Goal: Task Accomplishment & Management: Manage account settings

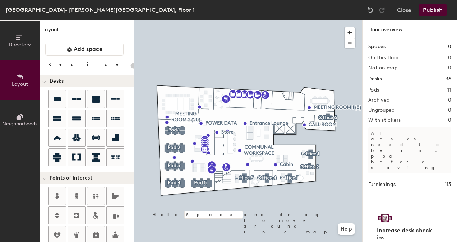
click at [360, 229] on div "Directory Layout Neighborhoods Layout Add space Resize Desks Points of Interest…" at bounding box center [228, 131] width 457 height 222
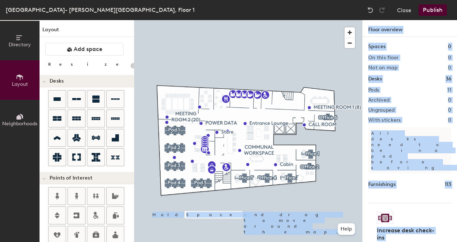
click at [317, 20] on div at bounding box center [248, 20] width 228 height 0
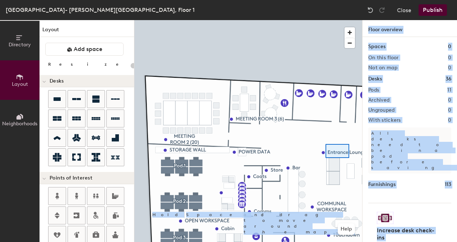
drag, startPoint x: 368, startPoint y: 232, endPoint x: 326, endPoint y: 144, distance: 98.0
click at [326, 20] on div at bounding box center [248, 20] width 228 height 0
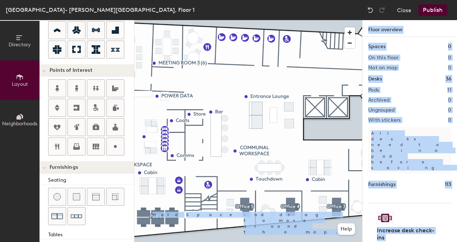
scroll to position [144, 0]
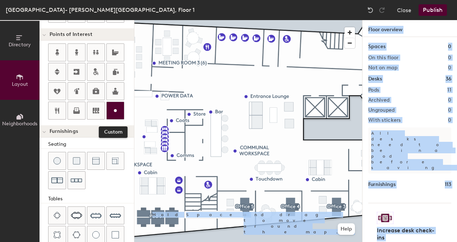
click at [112, 111] on icon at bounding box center [115, 110] width 9 height 9
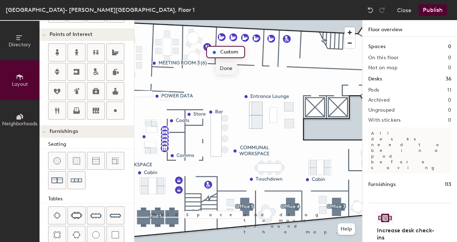
click at [232, 69] on span "Done" at bounding box center [225, 68] width 21 height 12
click at [234, 69] on span "Delete" at bounding box center [238, 68] width 25 height 12
click at [366, 72] on div "Directory Layout Neighborhoods Layout Add space Resize Desks Points of Interest…" at bounding box center [228, 131] width 457 height 222
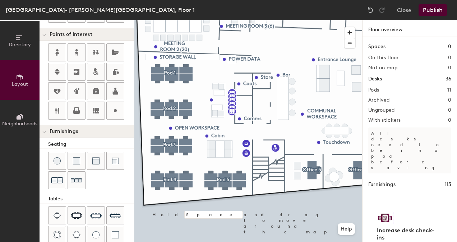
click at [141, 242] on html "Skip navigation Schedule Office People Analytics Manage AC [GEOGRAPHIC_DATA][PE…" at bounding box center [228, 121] width 457 height 242
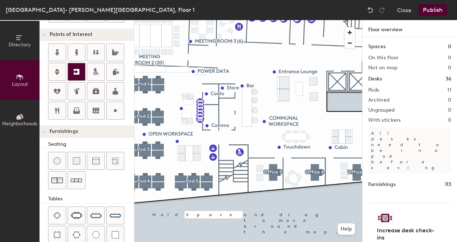
click at [78, 71] on icon at bounding box center [77, 72] width 6 height 6
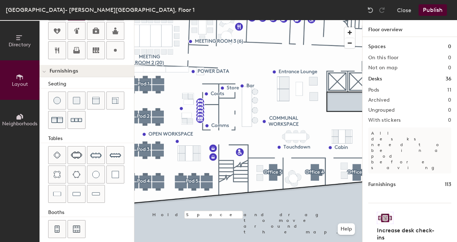
scroll to position [208, 0]
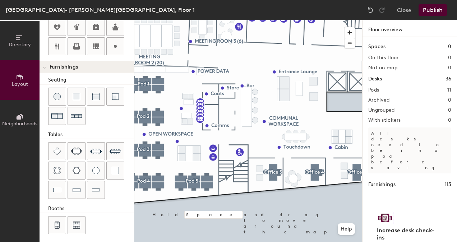
click at [456, 131] on html "Skip navigation Schedule Office People Analytics Manage AC [GEOGRAPHIC_DATA][PE…" at bounding box center [228, 121] width 457 height 242
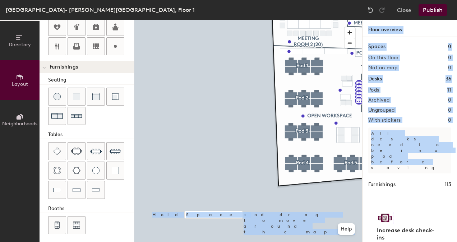
click at [338, 136] on div "Directory Layout Neighborhoods Layout Add space Resize Desks Points of Interest…" at bounding box center [228, 131] width 457 height 222
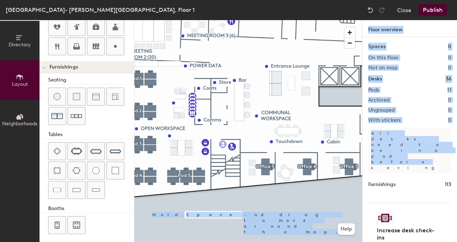
type input "20"
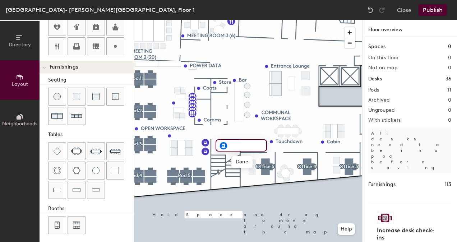
type input "20"
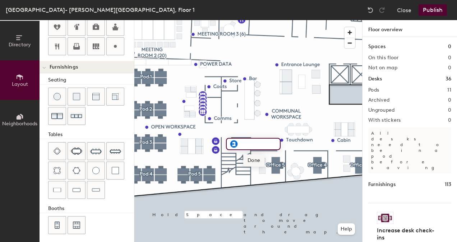
click at [247, 158] on span "Done" at bounding box center [253, 160] width 21 height 12
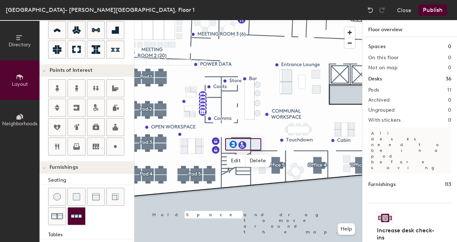
scroll to position [100, 0]
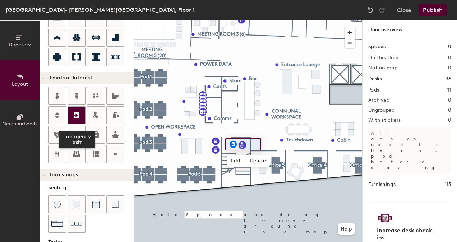
click at [78, 119] on div at bounding box center [76, 115] width 17 height 17
click at [79, 108] on div at bounding box center [76, 115] width 17 height 17
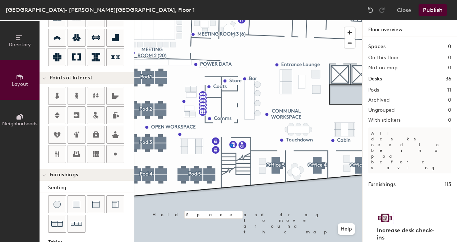
click at [229, 20] on div at bounding box center [248, 20] width 228 height 0
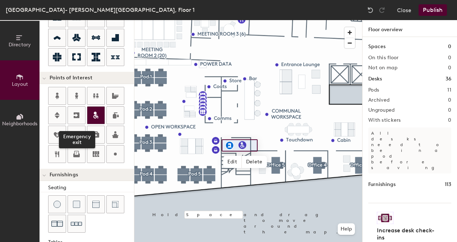
drag, startPoint x: 82, startPoint y: 112, endPoint x: 90, endPoint y: 109, distance: 8.9
click at [82, 112] on div at bounding box center [76, 115] width 17 height 17
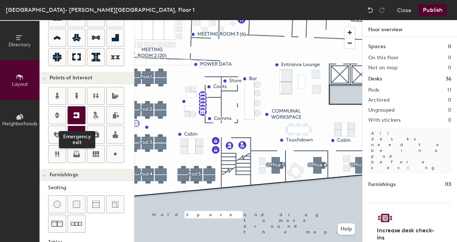
drag, startPoint x: 82, startPoint y: 115, endPoint x: 81, endPoint y: 131, distance: 15.4
click at [83, 115] on div at bounding box center [76, 115] width 17 height 17
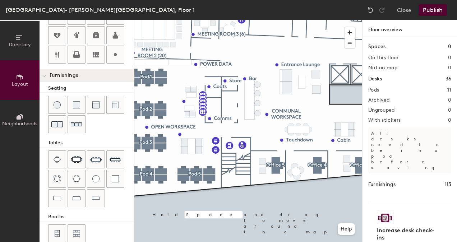
scroll to position [208, 0]
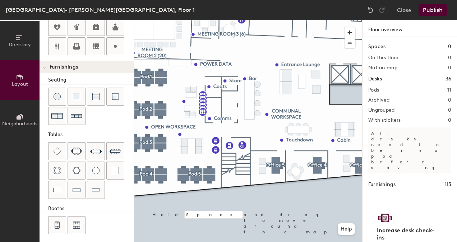
click at [307, 72] on div "Directory Layout Neighborhoods Layout Add space Resize Desks Points of Interest…" at bounding box center [228, 131] width 457 height 222
type input "20"
click at [321, 83] on span "Done" at bounding box center [319, 88] width 21 height 12
click at [294, 20] on div at bounding box center [248, 20] width 228 height 0
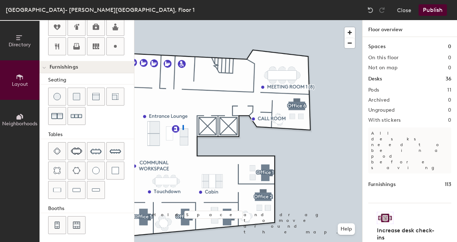
click at [182, 20] on div at bounding box center [248, 20] width 228 height 0
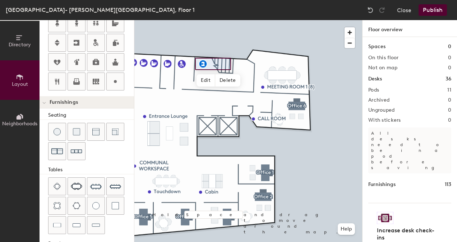
scroll to position [136, 0]
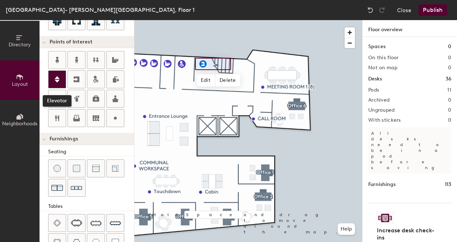
click at [62, 82] on div at bounding box center [56, 79] width 17 height 17
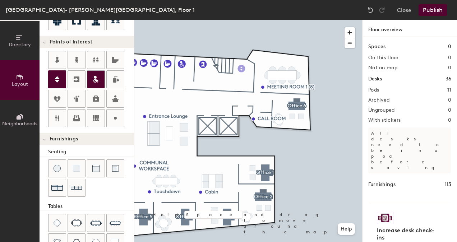
click at [241, 69] on div "Directory Layout Neighborhoods Layout Add space Resize Desks Points of Interest…" at bounding box center [228, 131] width 457 height 222
type input "20"
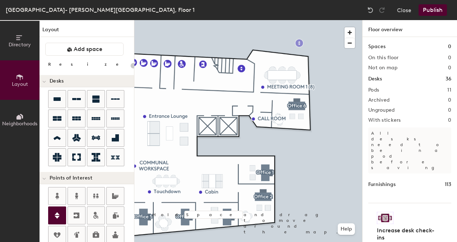
scroll to position [136, 0]
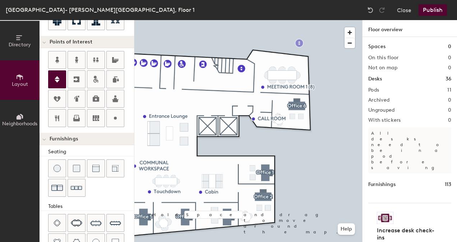
click at [63, 76] on div at bounding box center [56, 79] width 17 height 17
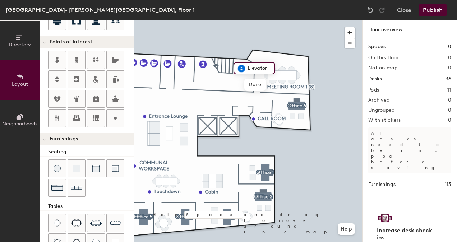
click at [240, 20] on div at bounding box center [248, 20] width 228 height 0
click at [241, 20] on div at bounding box center [248, 20] width 228 height 0
click at [435, 10] on button "Publish" at bounding box center [432, 9] width 28 height 11
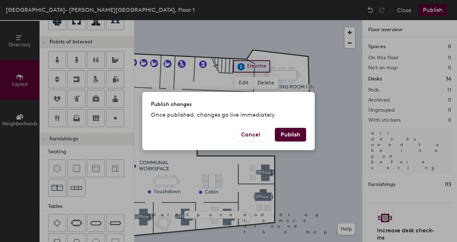
type input "20"
click at [297, 136] on button "Publish" at bounding box center [290, 135] width 31 height 14
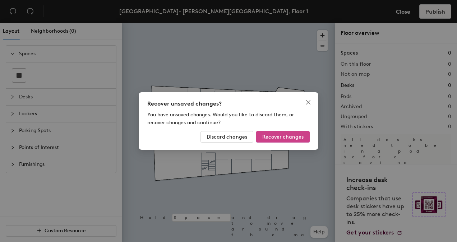
click at [301, 139] on span "Recover changes" at bounding box center [282, 137] width 41 height 6
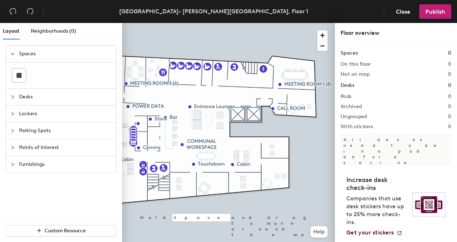
click at [340, 145] on div "Layout Neighborhoods (0) Spaces Desks Lockers Parking Spots Points of Interest …" at bounding box center [228, 134] width 457 height 222
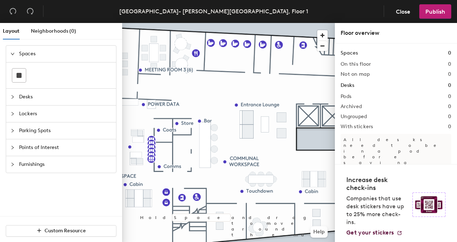
click at [347, 140] on div "Layout Neighborhoods (0) Spaces Desks Lockers Parking Spots Points of Interest …" at bounding box center [228, 134] width 457 height 222
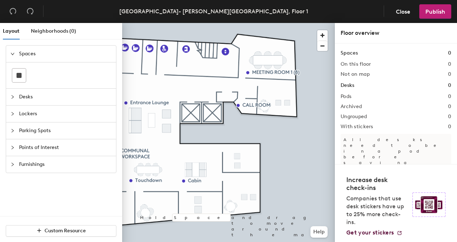
click at [394, 132] on div "Layout Neighborhoods (0) Spaces Desks Lockers Parking Spots Points of Interest …" at bounding box center [228, 134] width 457 height 222
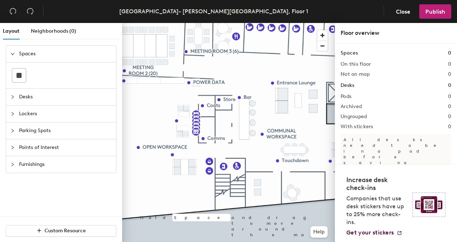
click at [103, 242] on html "Skip navigation Schedule Office People Analytics Manage AC [GEOGRAPHIC_DATA][PE…" at bounding box center [228, 121] width 457 height 242
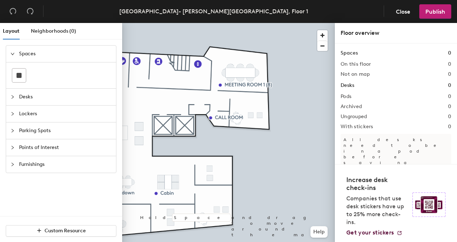
click at [456, 145] on html "Skip navigation Schedule Office People Analytics Manage AC [GEOGRAPHIC_DATA][PE…" at bounding box center [228, 121] width 457 height 242
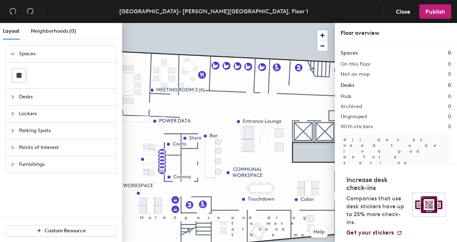
click at [20, 93] on span "Desks" at bounding box center [65, 97] width 93 height 17
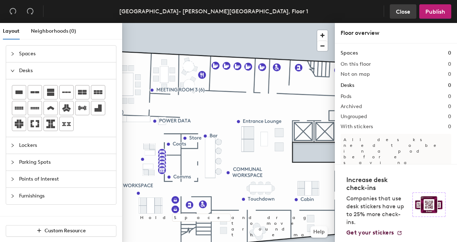
click at [405, 9] on span "Close" at bounding box center [403, 11] width 14 height 7
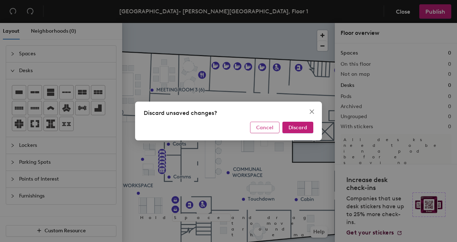
click at [271, 129] on span "Cancel" at bounding box center [264, 128] width 17 height 6
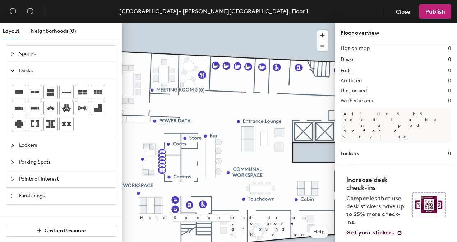
scroll to position [31, 0]
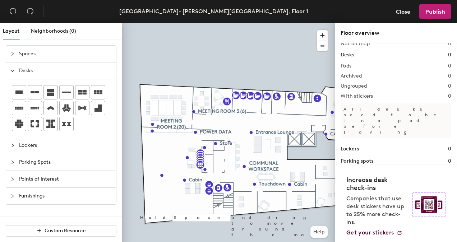
click at [42, 191] on span "Furnishings" at bounding box center [65, 196] width 93 height 17
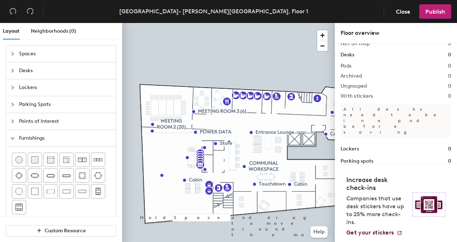
click at [311, 237] on div "Help" at bounding box center [318, 231] width 17 height 11
click at [318, 234] on button "Help" at bounding box center [318, 231] width 17 height 11
click at [316, 17] on header "London- Eldon House, Floor 1 Close Publish" at bounding box center [228, 11] width 457 height 23
